Goal: Check status: Check status

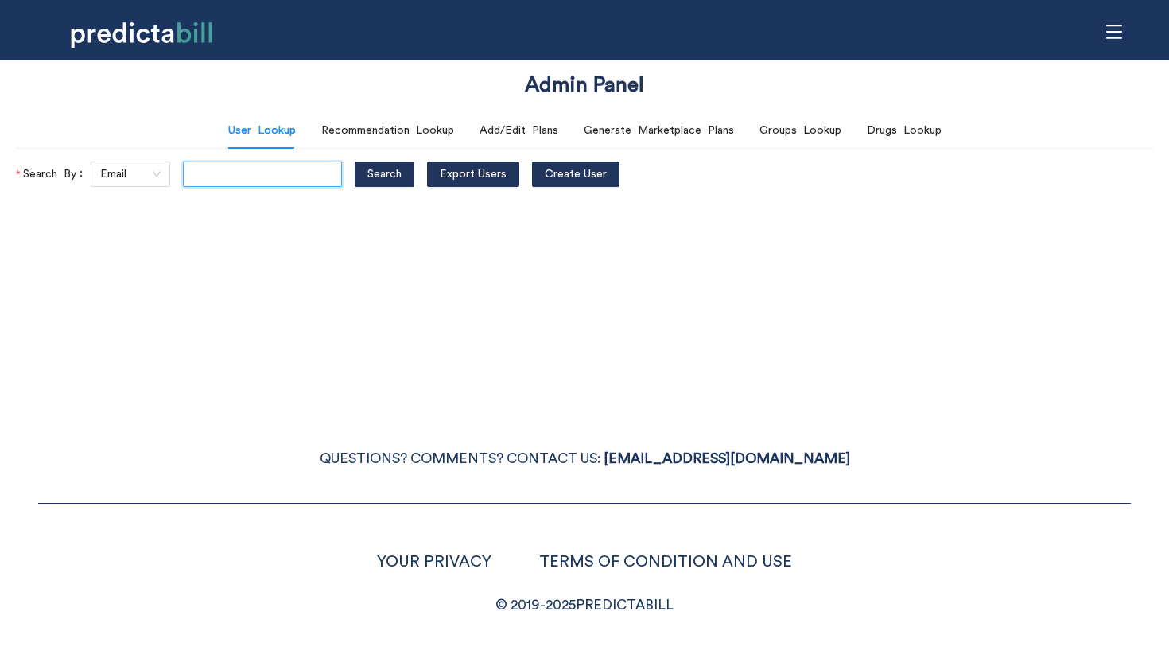
click at [209, 172] on input "text" at bounding box center [262, 173] width 159 height 25
type input "bcompson@icloud.com"
click at [355, 161] on button "Search" at bounding box center [385, 173] width 60 height 25
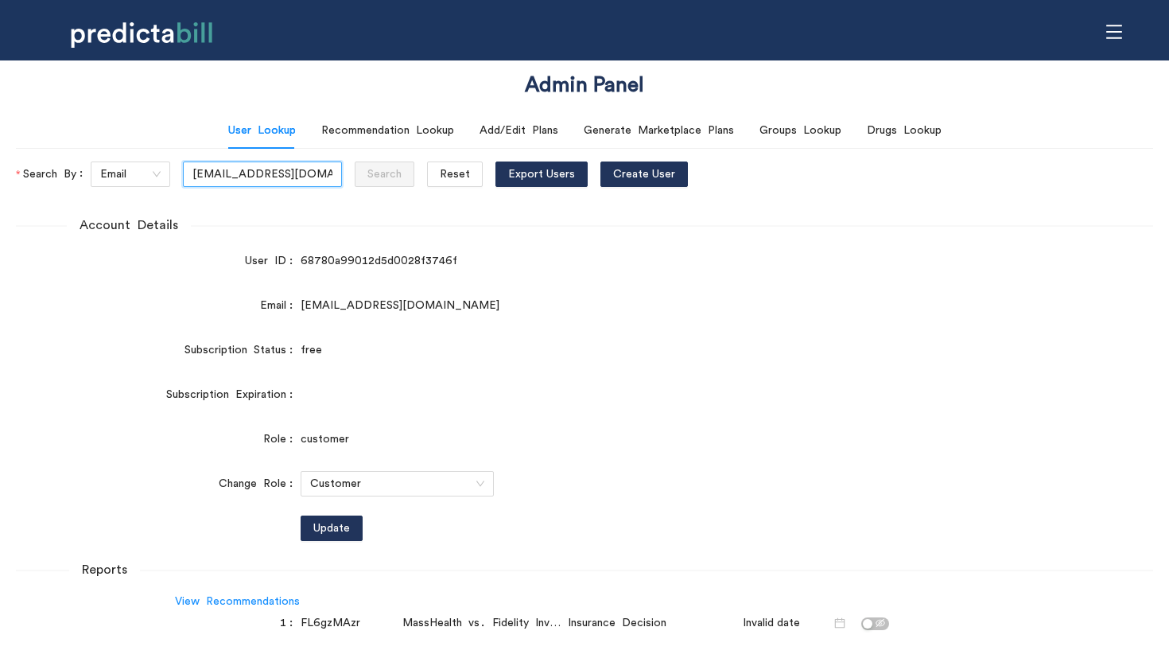
scroll to position [99, 0]
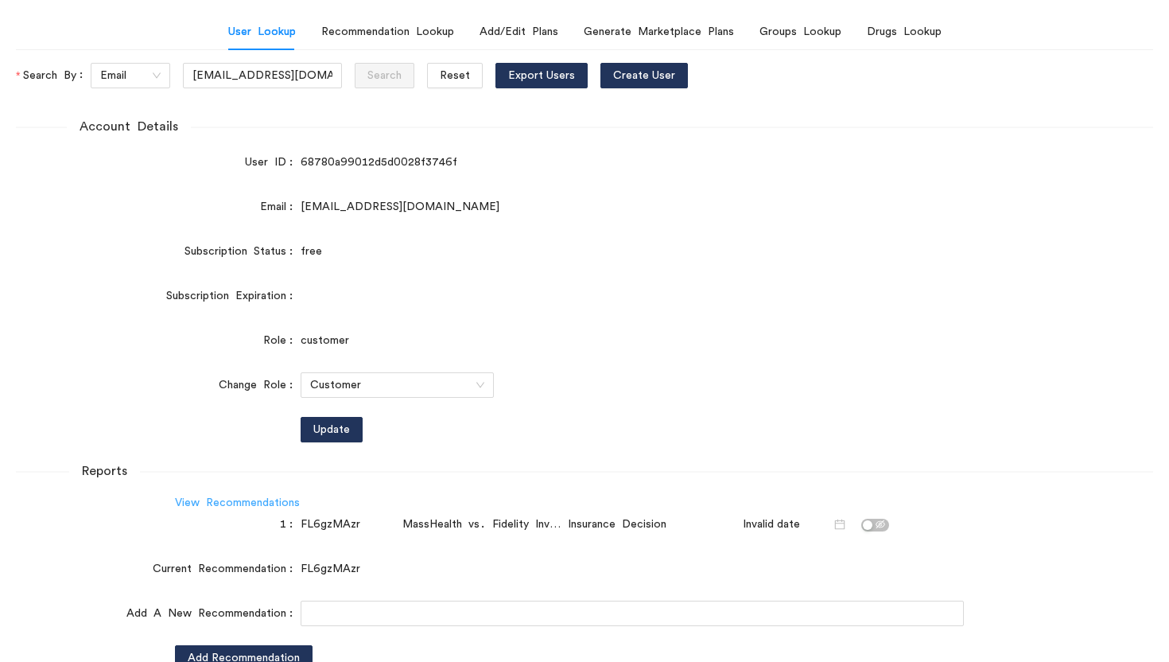
click at [223, 503] on link "View Recommendations" at bounding box center [237, 502] width 125 height 11
click at [328, 526] on div "FL6gzMAzr" at bounding box center [348, 523] width 95 height 17
copy div "FL6gzMAzr"
click at [380, 33] on div "Recommendation Lookup" at bounding box center [387, 31] width 133 height 17
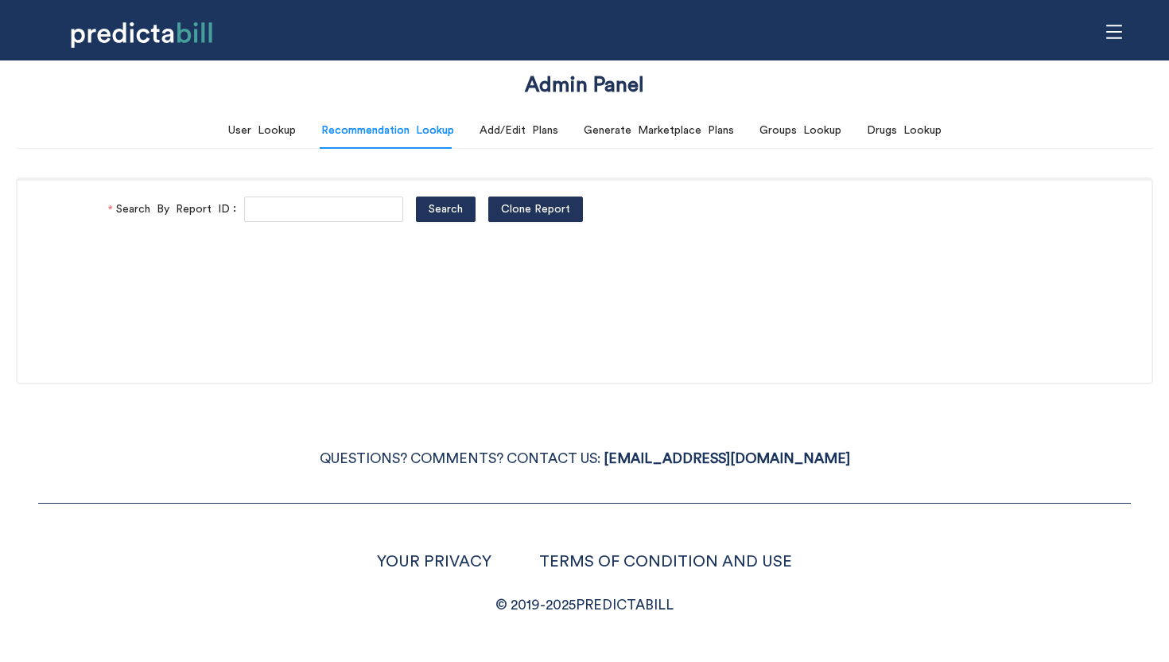
scroll to position [0, 0]
click at [298, 208] on input "Search By Report ID" at bounding box center [323, 208] width 159 height 25
paste input "FL6gzMAzr"
type input "FL6gzMAzr"
click at [416, 196] on button "Search" at bounding box center [446, 208] width 60 height 25
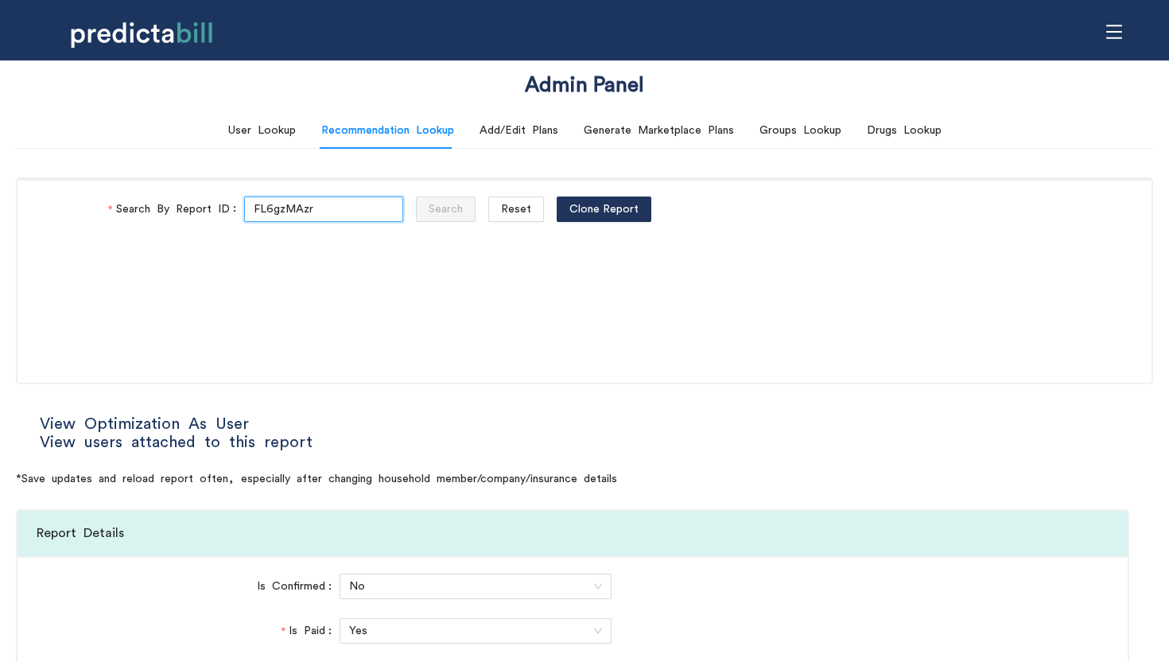
type input "Direct"
type input "Community Care"
type input "HMO - Flex"
type input "HMO Blue"
type input "Navigate EPO"
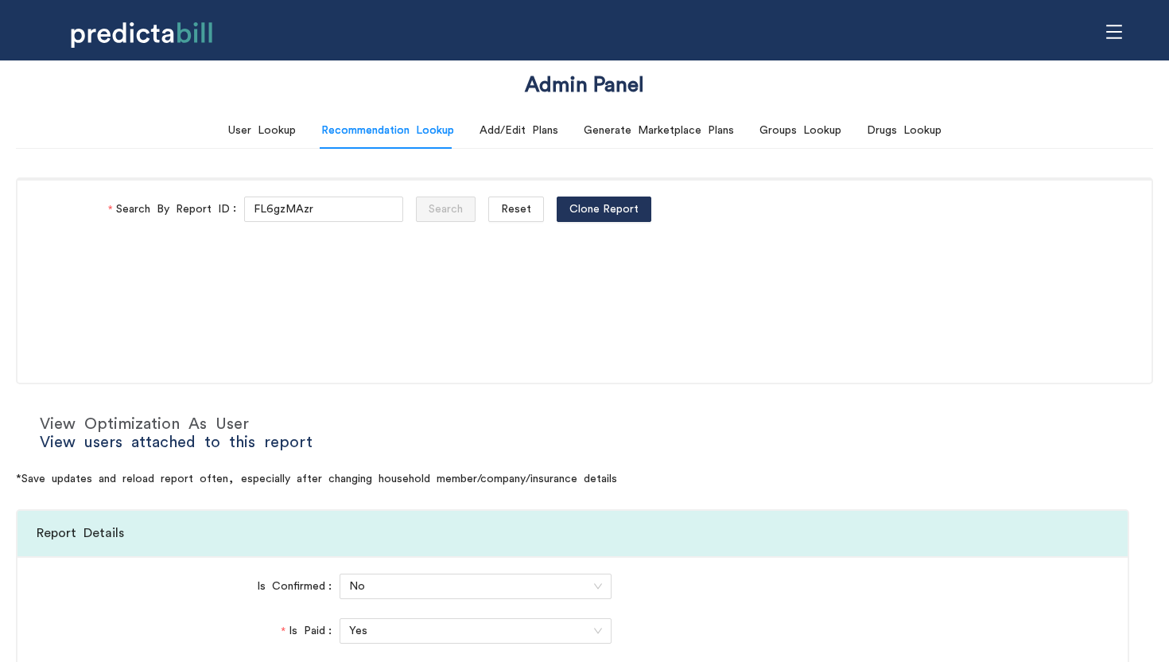
click at [239, 420] on link "View Optimization As User" at bounding box center [144, 424] width 209 height 16
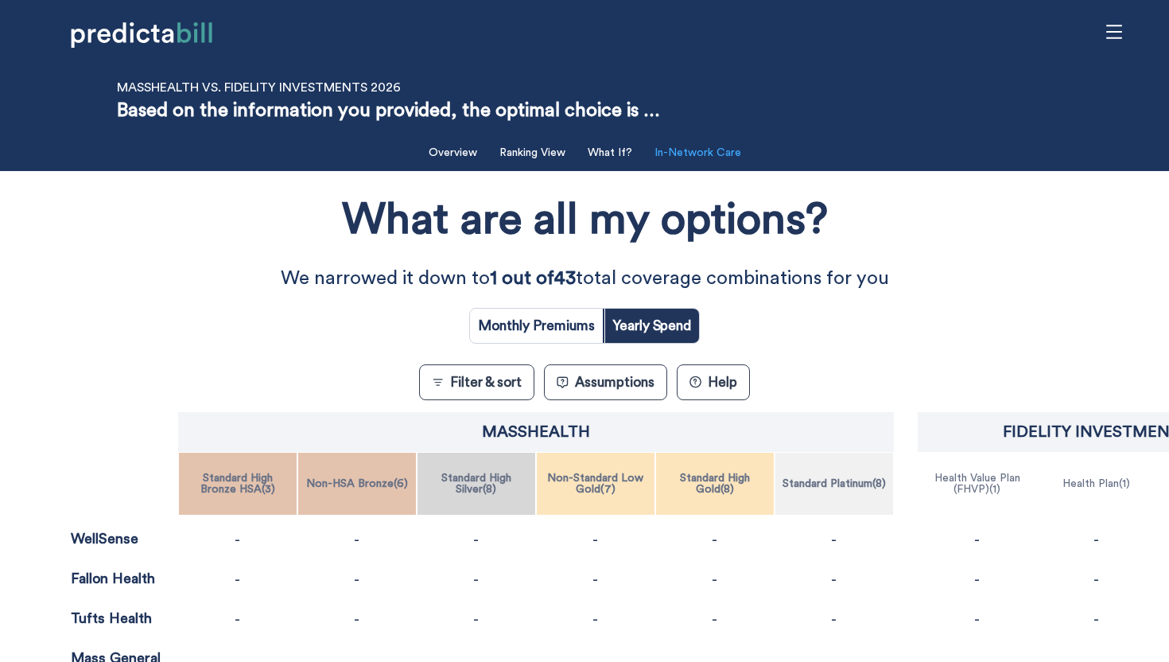
click at [682, 154] on button "In-Network Care" at bounding box center [698, 153] width 106 height 33
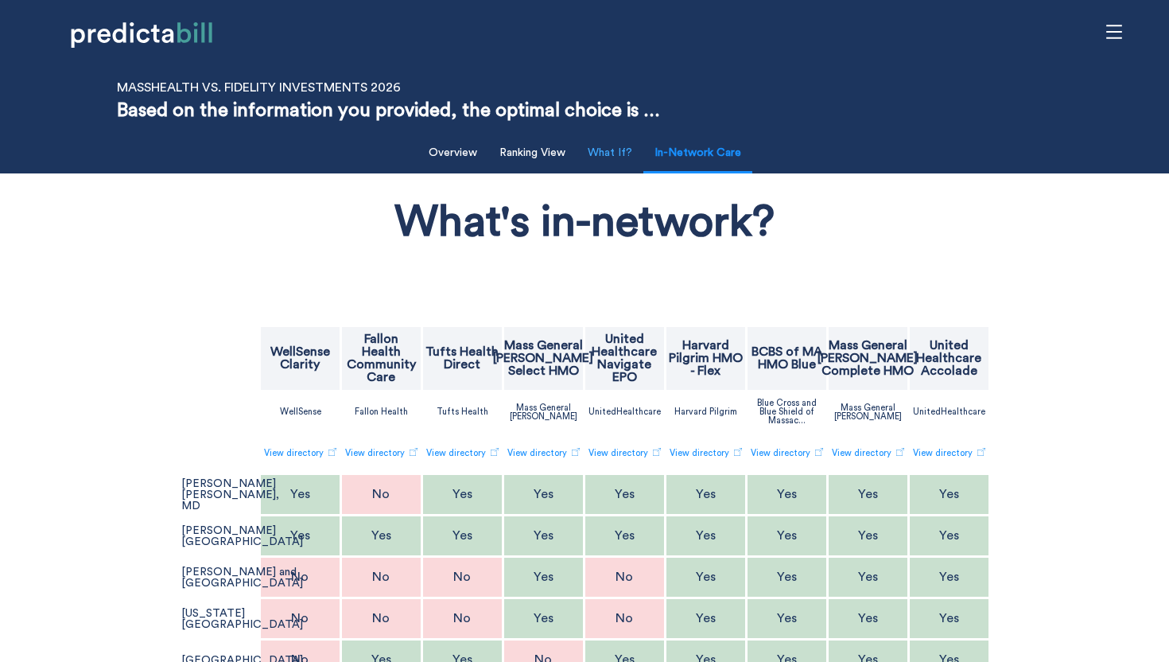
click at [621, 153] on button "What If?" at bounding box center [610, 153] width 64 height 33
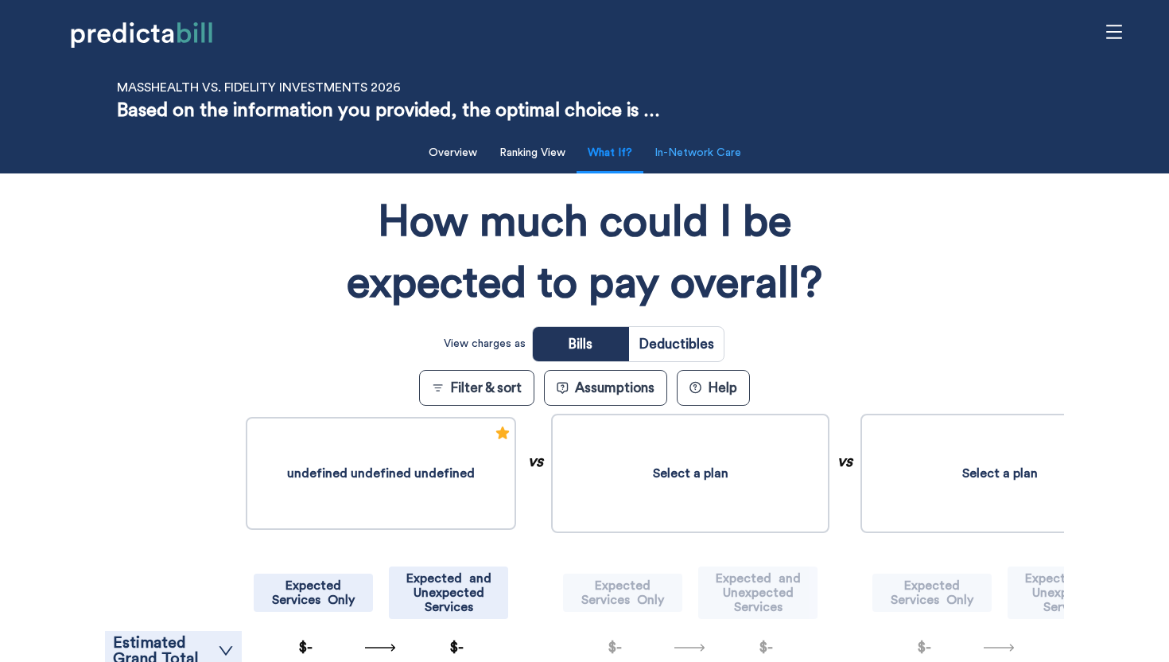
click at [706, 156] on button "In-Network Care" at bounding box center [698, 153] width 106 height 33
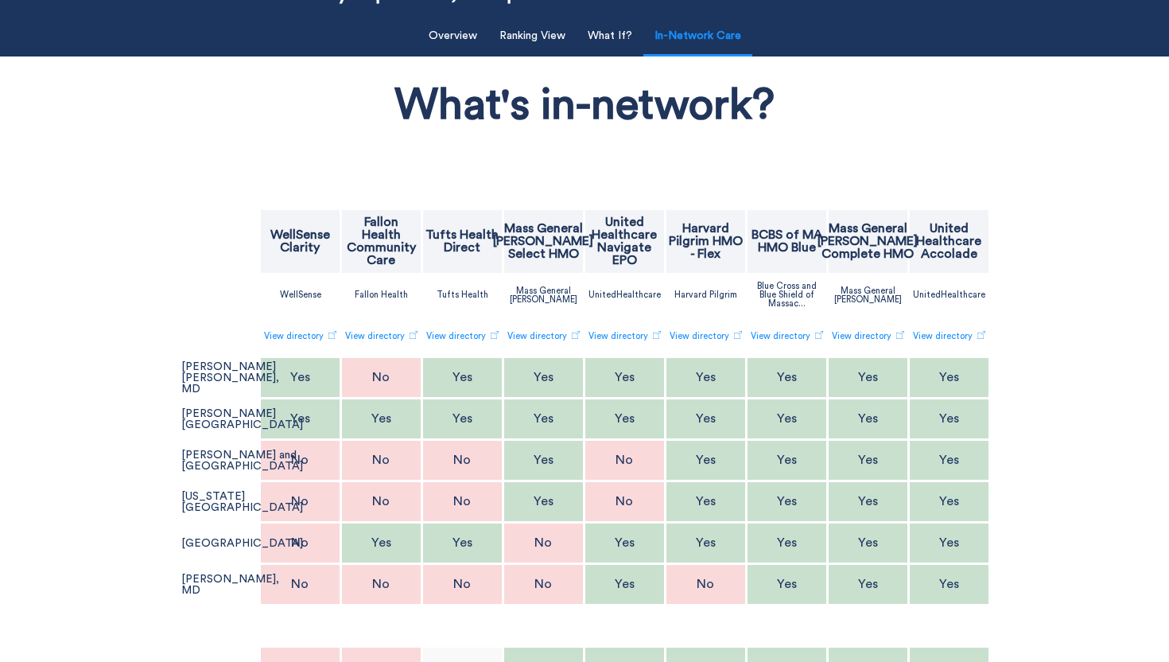
scroll to position [48, 0]
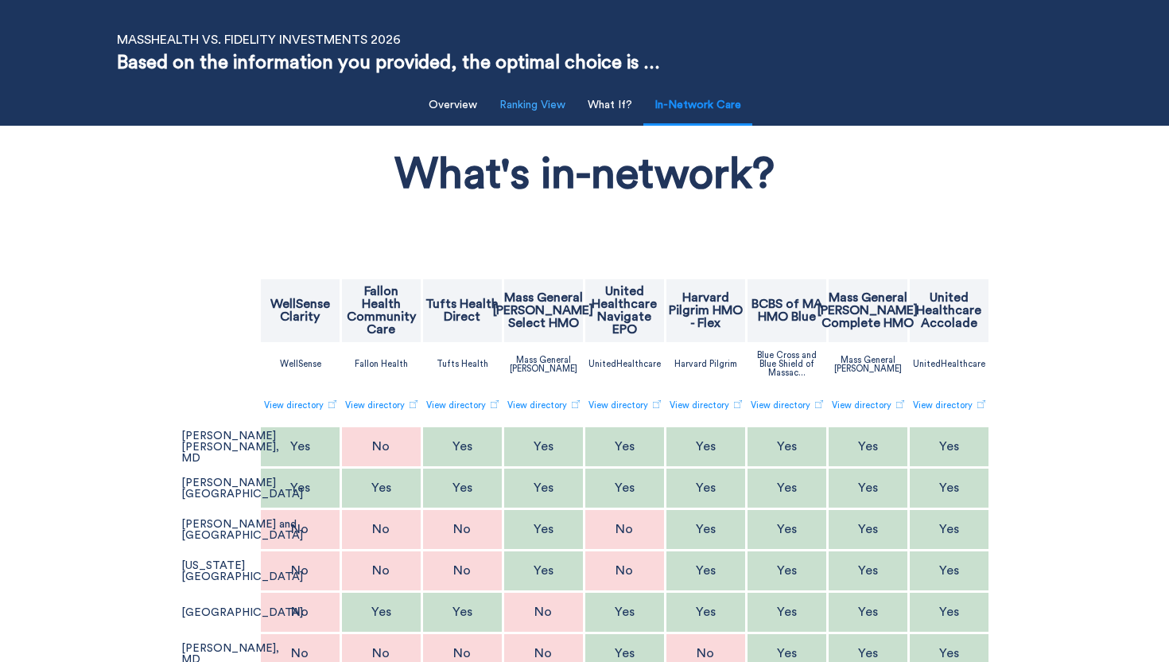
click at [549, 108] on button "Ranking View" at bounding box center [532, 105] width 85 height 33
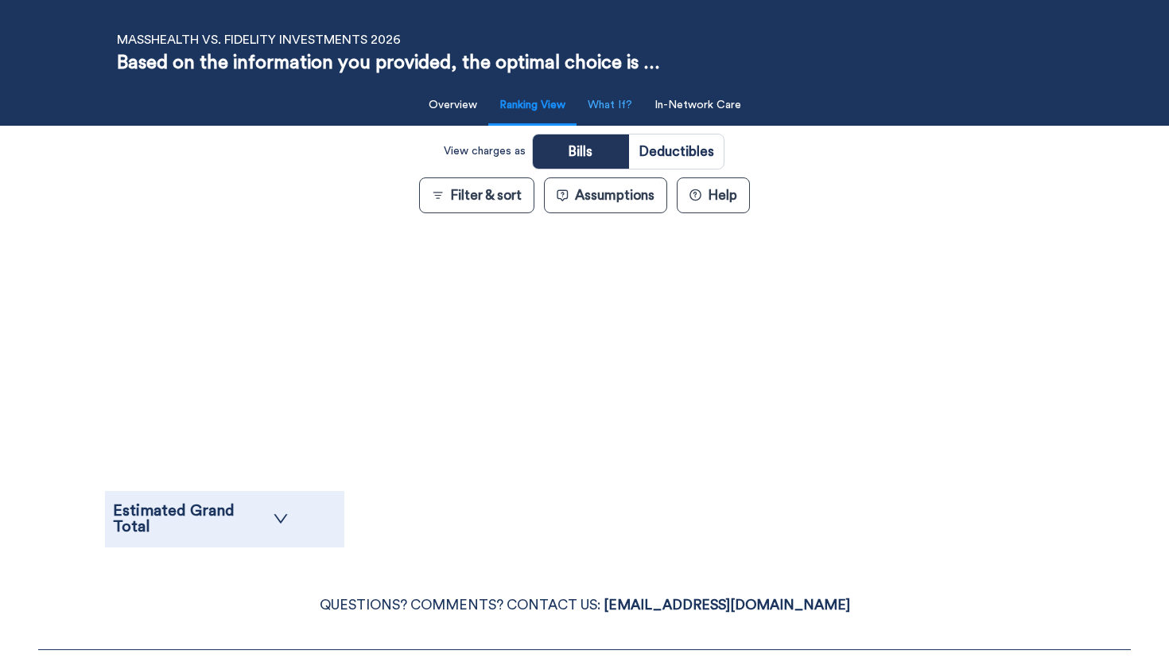
click at [606, 110] on button "What If?" at bounding box center [610, 105] width 64 height 33
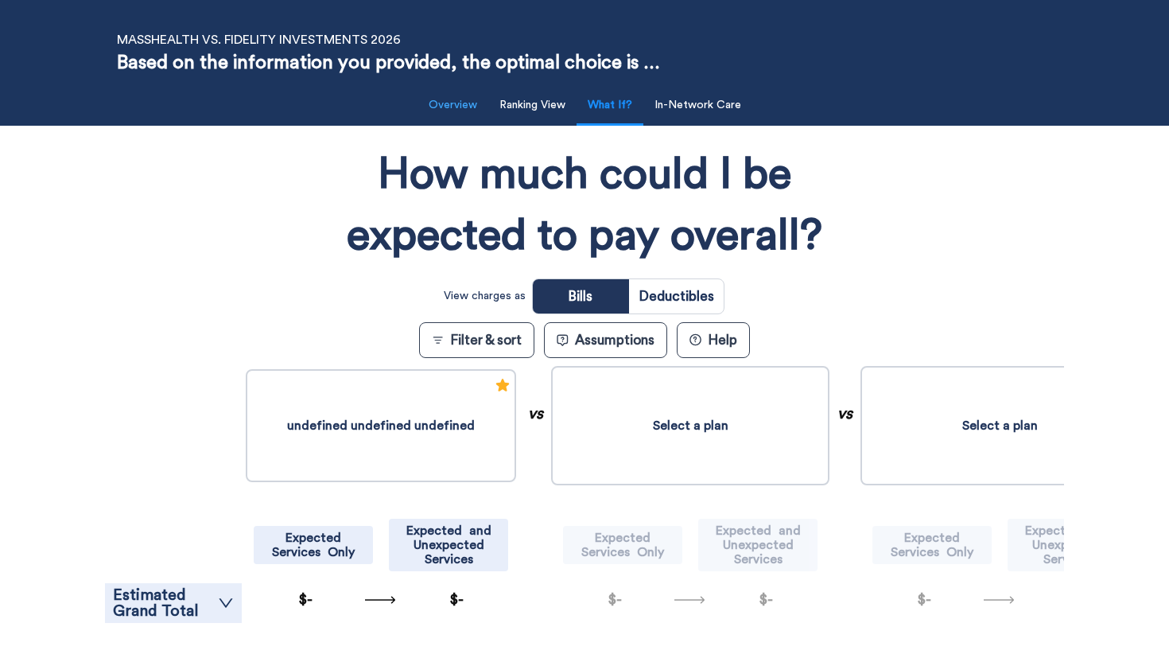
click at [444, 111] on button "Overview" at bounding box center [453, 105] width 68 height 33
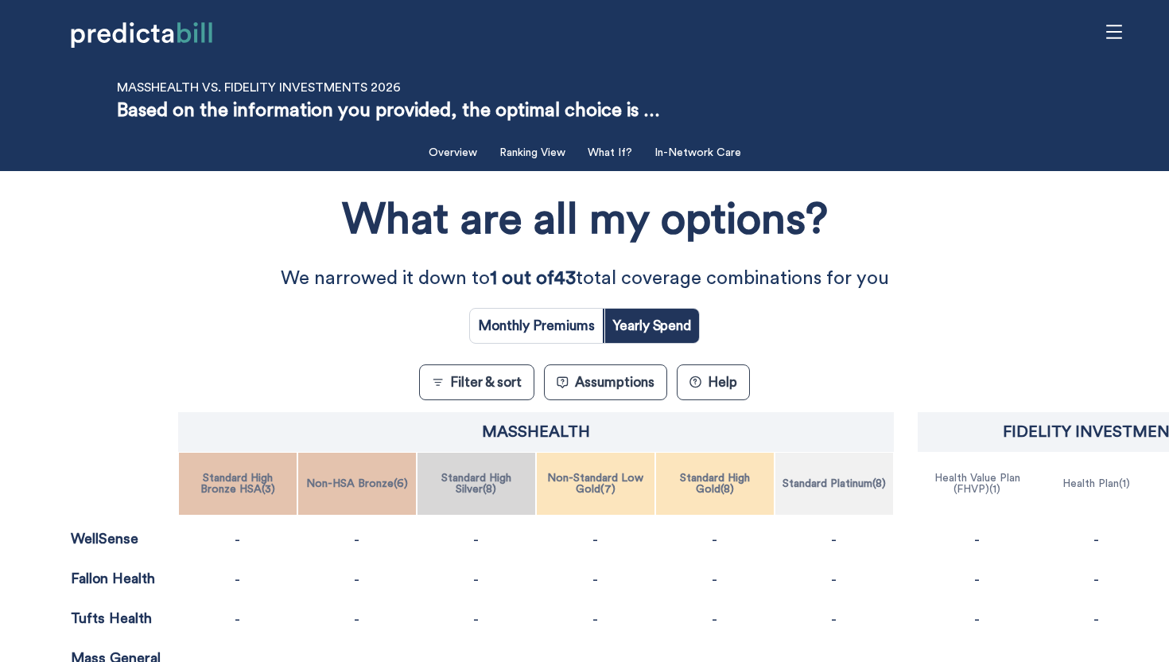
click at [145, 242] on div "What are all my options? We narrowed it down to 1 out of 43 total coverage comb…" at bounding box center [585, 669] width 1052 height 981
click at [60, 297] on div "What are all my options? We narrowed it down to 1 out of 43 total coverage comb…" at bounding box center [585, 669] width 1052 height 981
